Goal: Find specific page/section: Find specific page/section

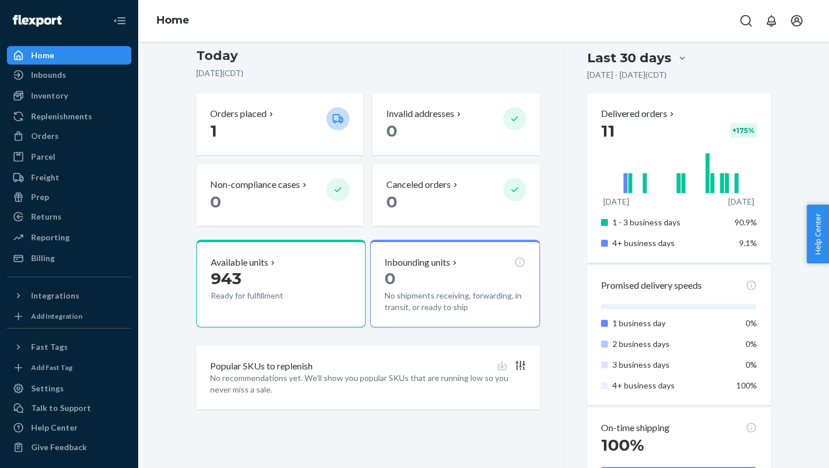
scroll to position [255, 0]
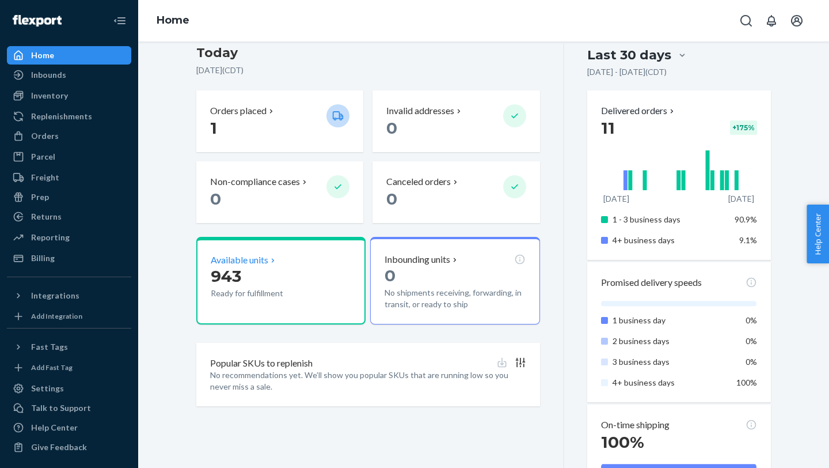
click at [242, 275] on p "943" at bounding box center [264, 276] width 107 height 21
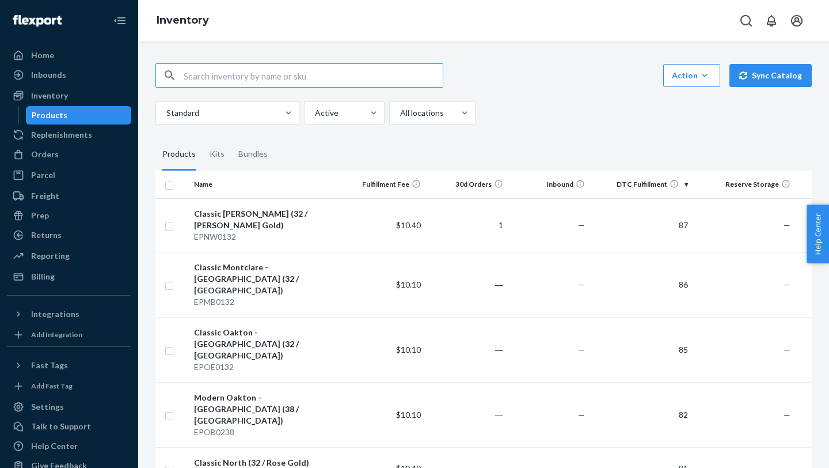
paste input "Men's Classic Montclare - [GEOGRAPHIC_DATA]"
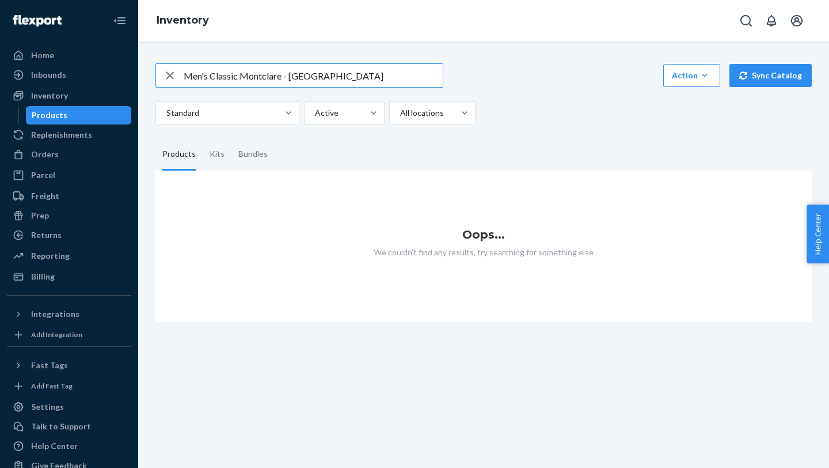
drag, startPoint x: 280, startPoint y: 77, endPoint x: 404, endPoint y: 74, distance: 124.4
click at [404, 74] on input "Men's Classic Montclare - [GEOGRAPHIC_DATA]" at bounding box center [313, 75] width 259 height 23
drag, startPoint x: 210, startPoint y: 77, endPoint x: 171, endPoint y: 64, distance: 40.6
click at [173, 65] on div "Men's Classic Montclare" at bounding box center [299, 75] width 287 height 23
type input "Classic Montclare"
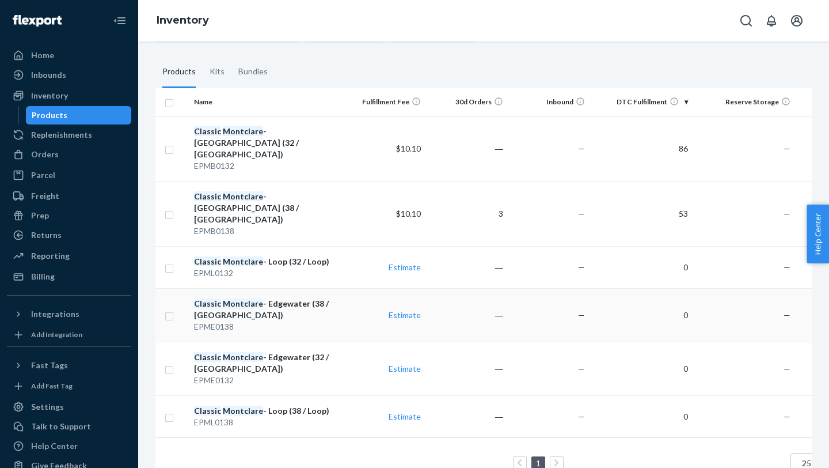
scroll to position [91, 0]
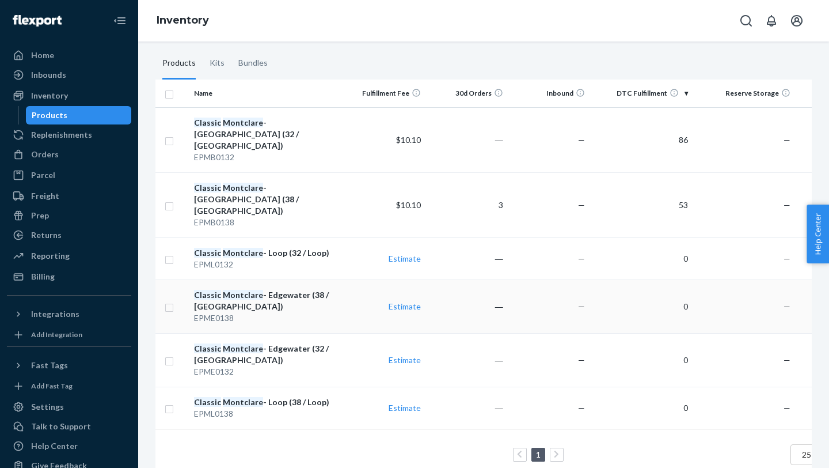
click at [262, 289] on div "Classic Montclare - [GEOGRAPHIC_DATA] (38 / [GEOGRAPHIC_DATA])" at bounding box center [266, 300] width 145 height 23
